Goal: Task Accomplishment & Management: Complete application form

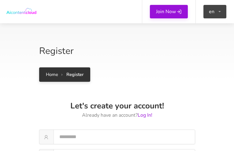
type input "********"
type input "**********"
